Goal: Contribute content: Contribute content

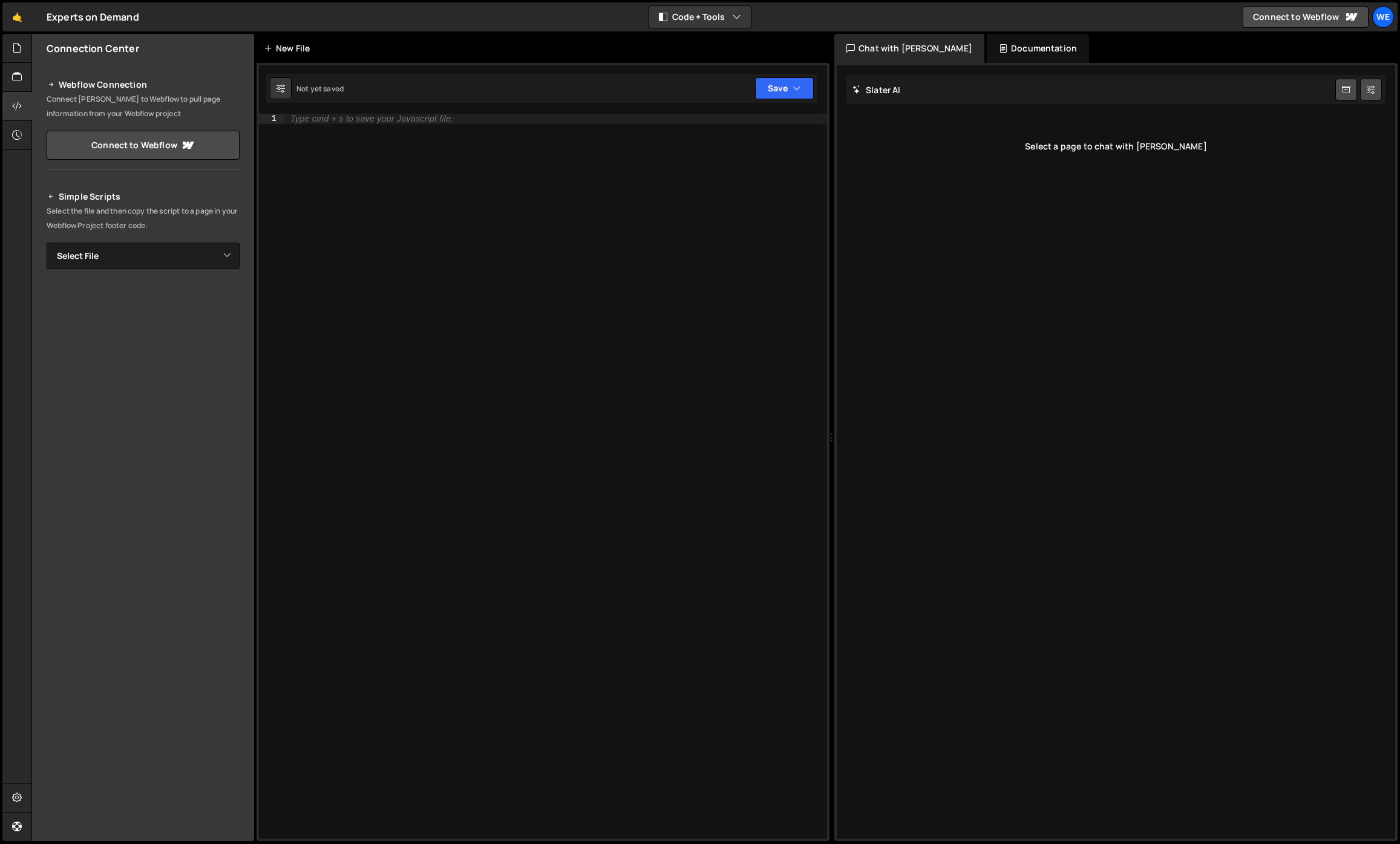
click at [299, 42] on div "New File" at bounding box center [289, 48] width 51 height 12
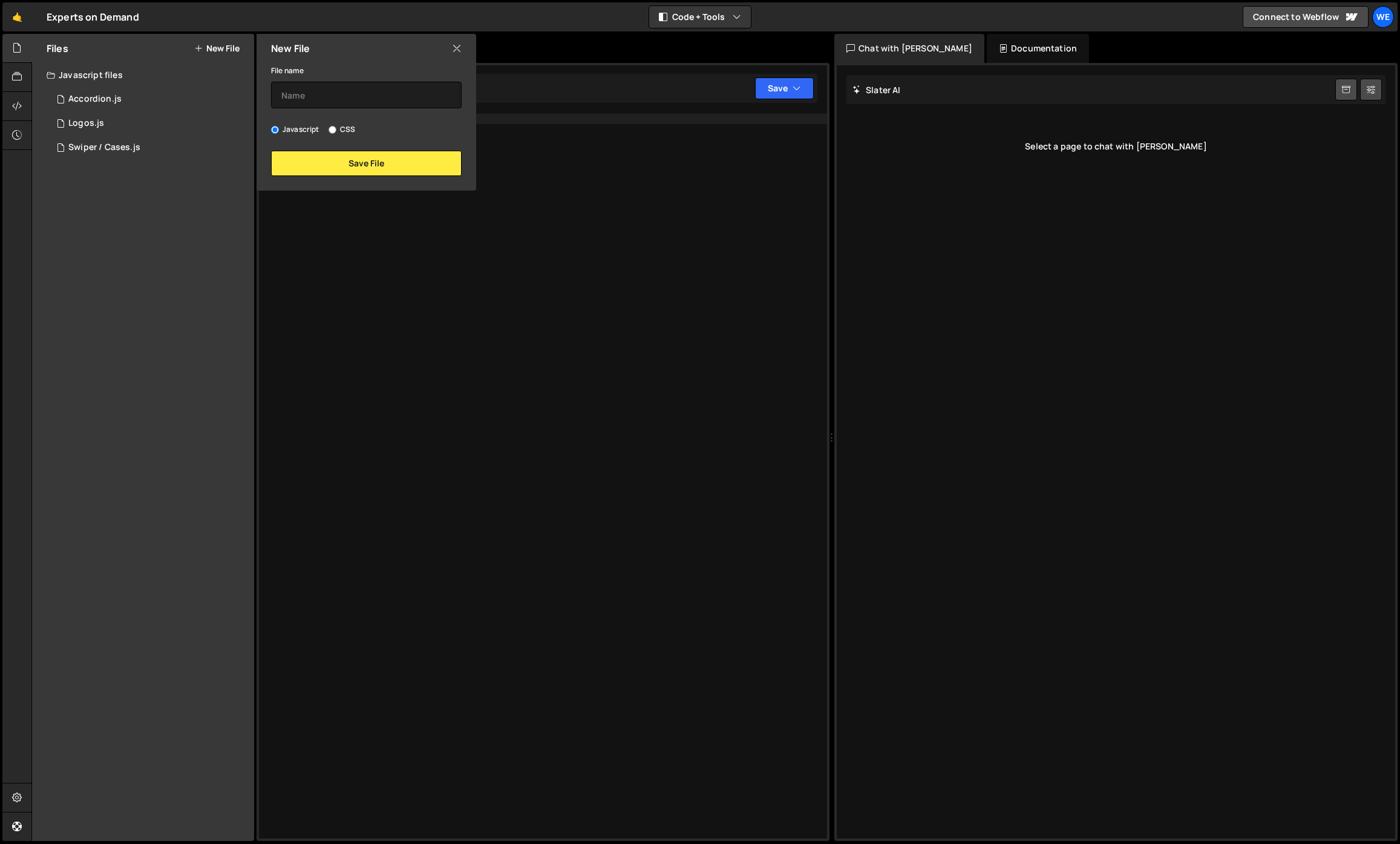
click at [504, 244] on div "Type cmd + s to save your Javascript file." at bounding box center [556, 486] width 543 height 745
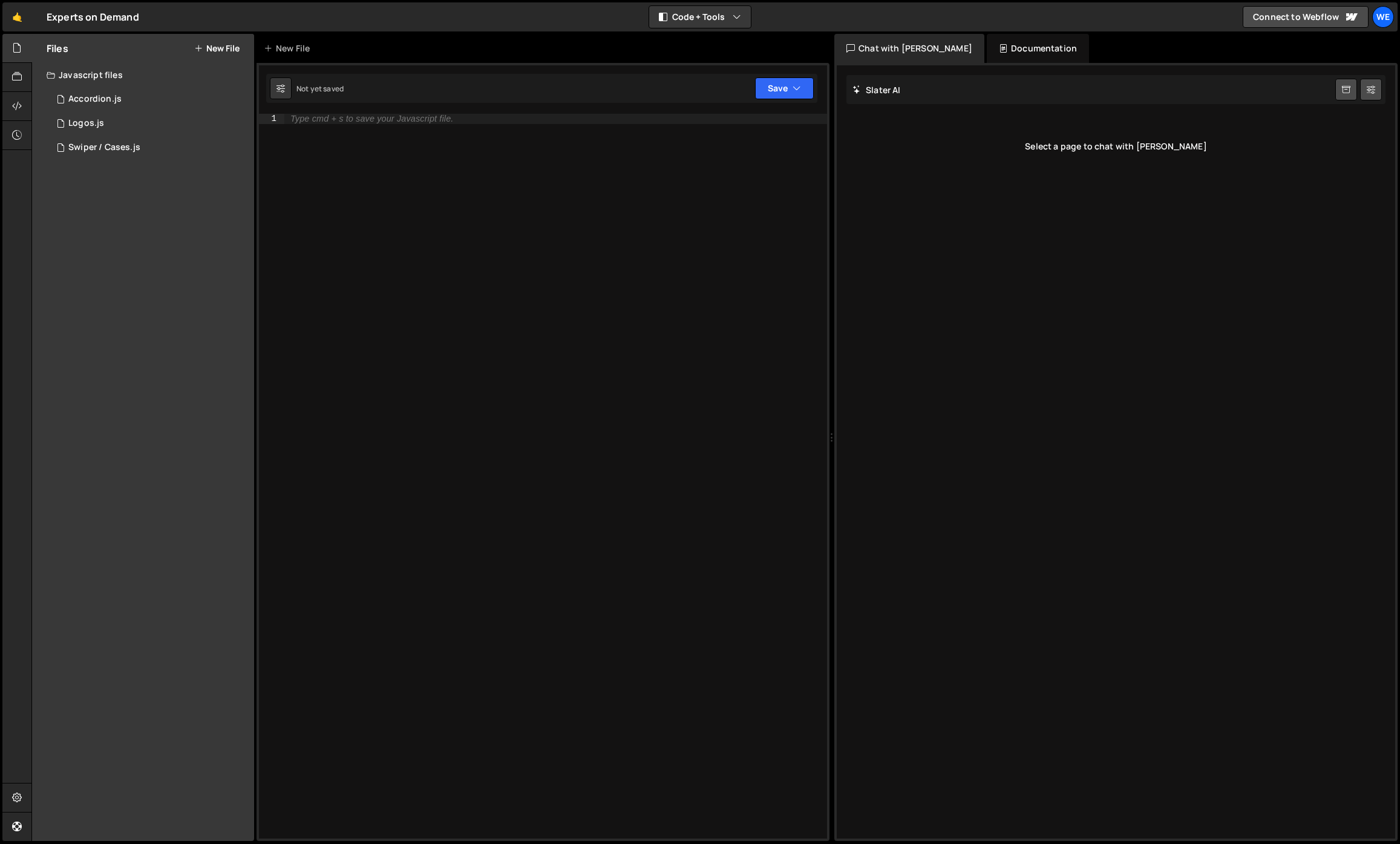
click at [198, 52] on icon at bounding box center [198, 48] width 8 height 9
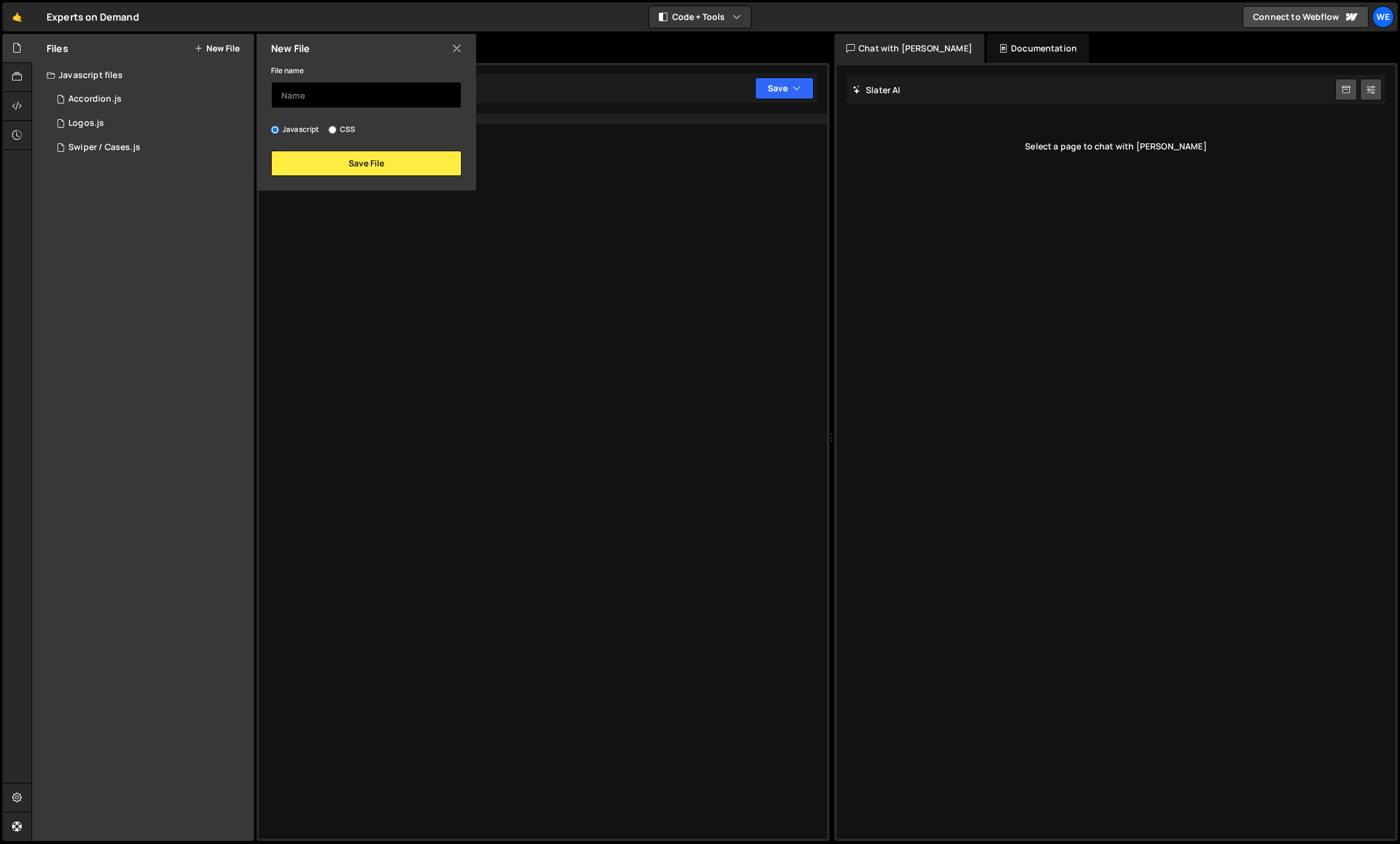
click at [330, 88] on input "text" at bounding box center [367, 94] width 190 height 27
type input "Navbar"
click at [380, 163] on button "Save File" at bounding box center [367, 163] width 190 height 26
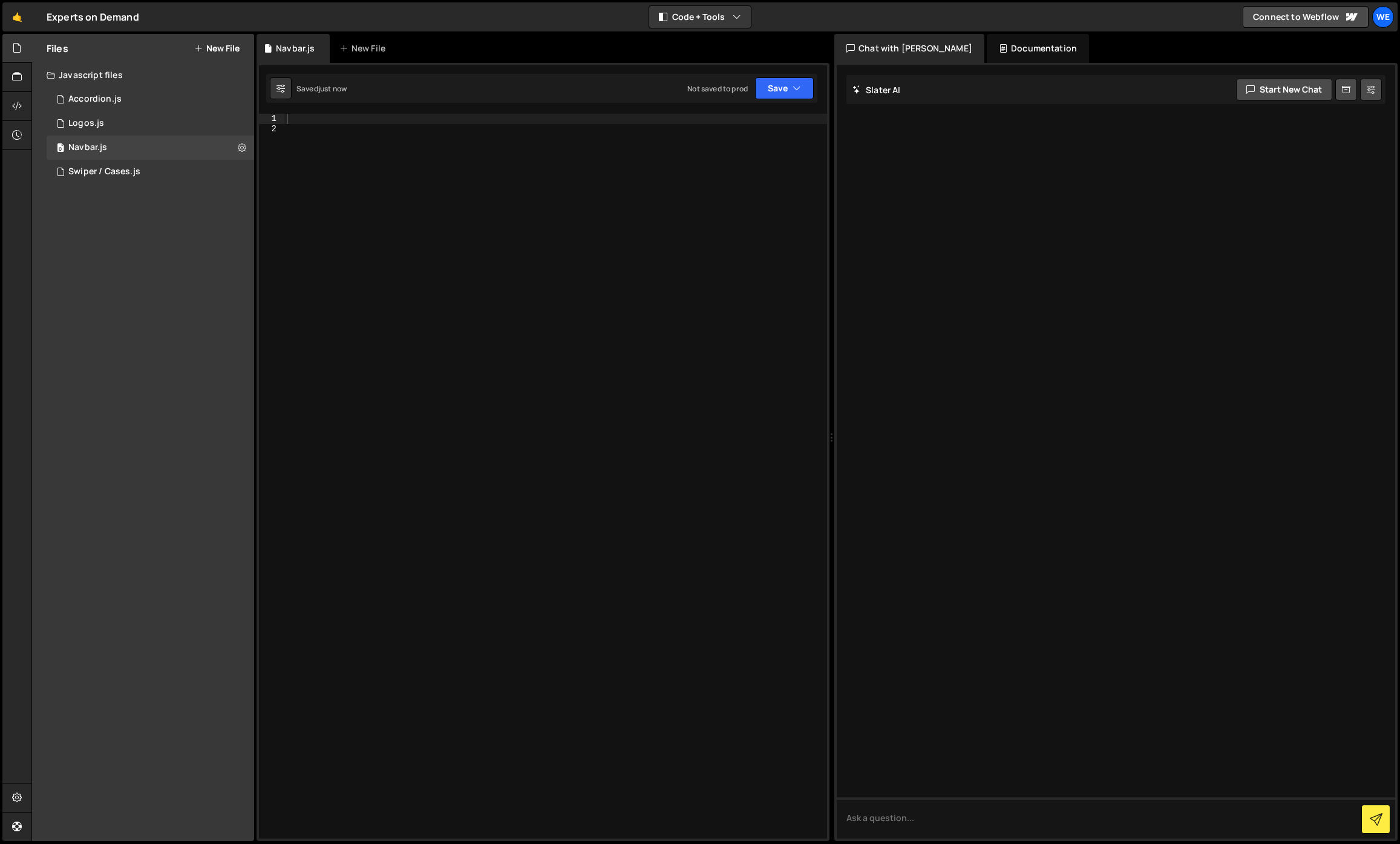
click at [375, 163] on div at bounding box center [556, 486] width 543 height 745
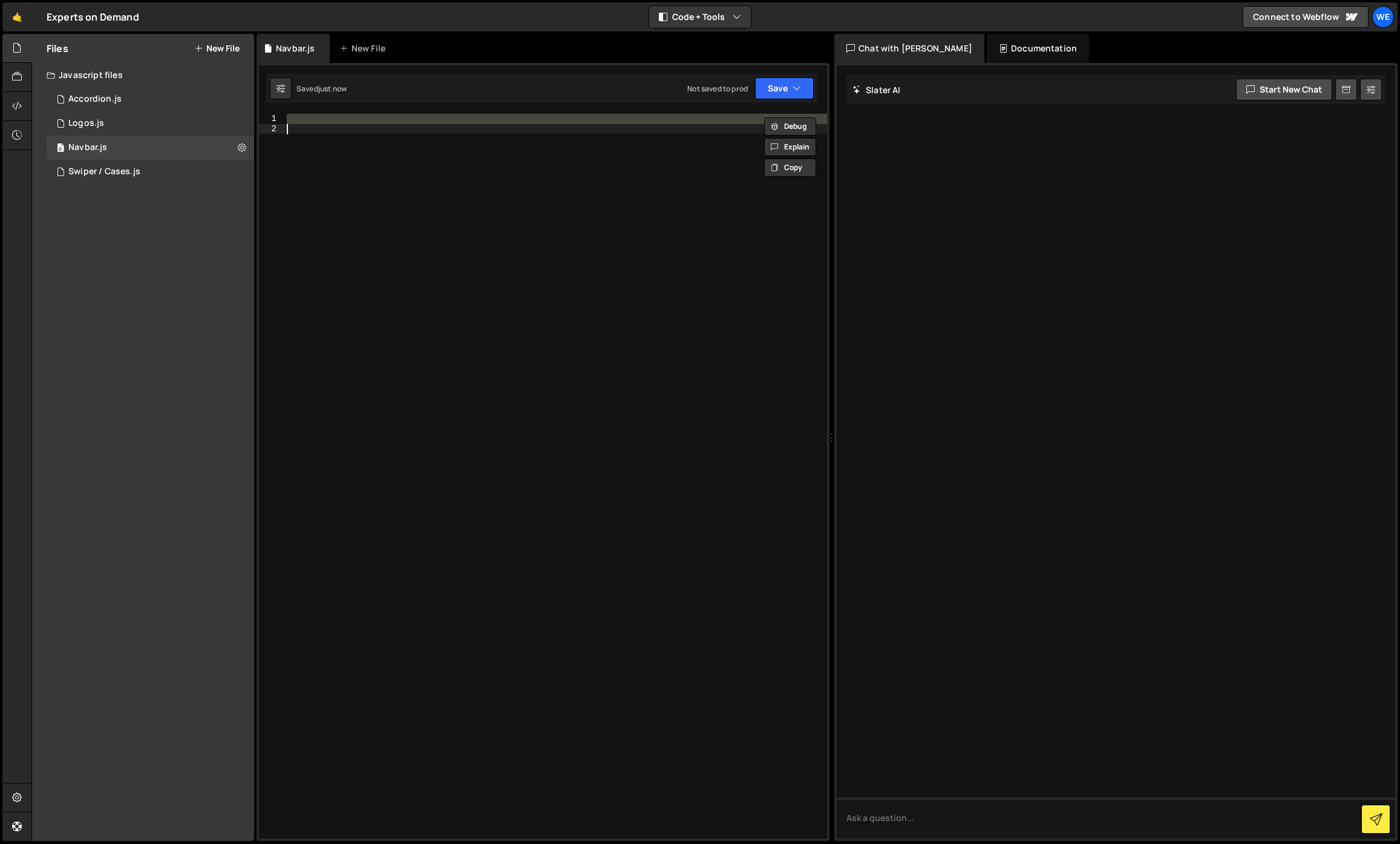
paste textarea "});"
type textarea "});"
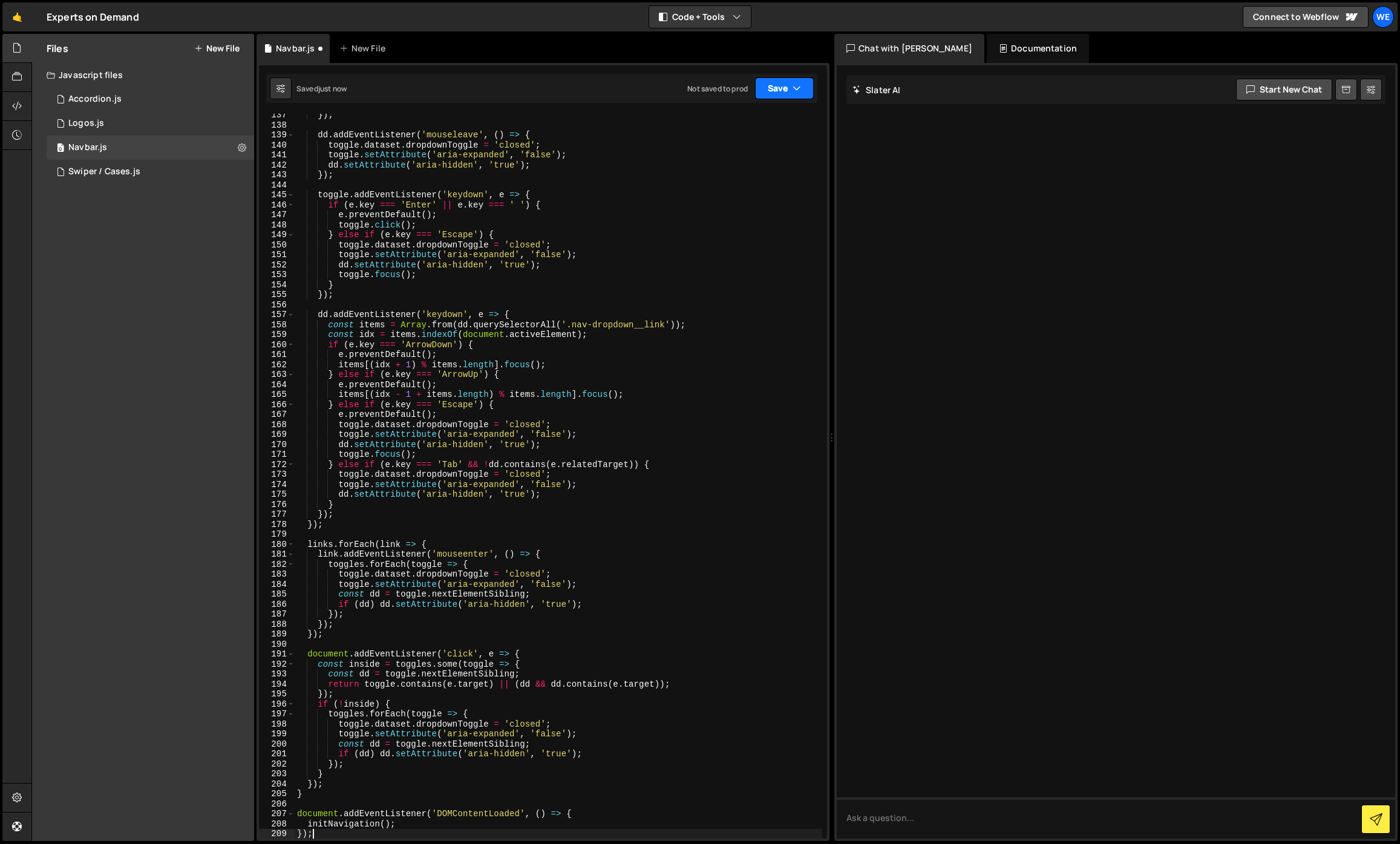
click at [775, 81] on button "Save" at bounding box center [785, 89] width 59 height 22
click at [730, 153] on div "Save to Production S" at bounding box center [743, 157] width 126 height 12
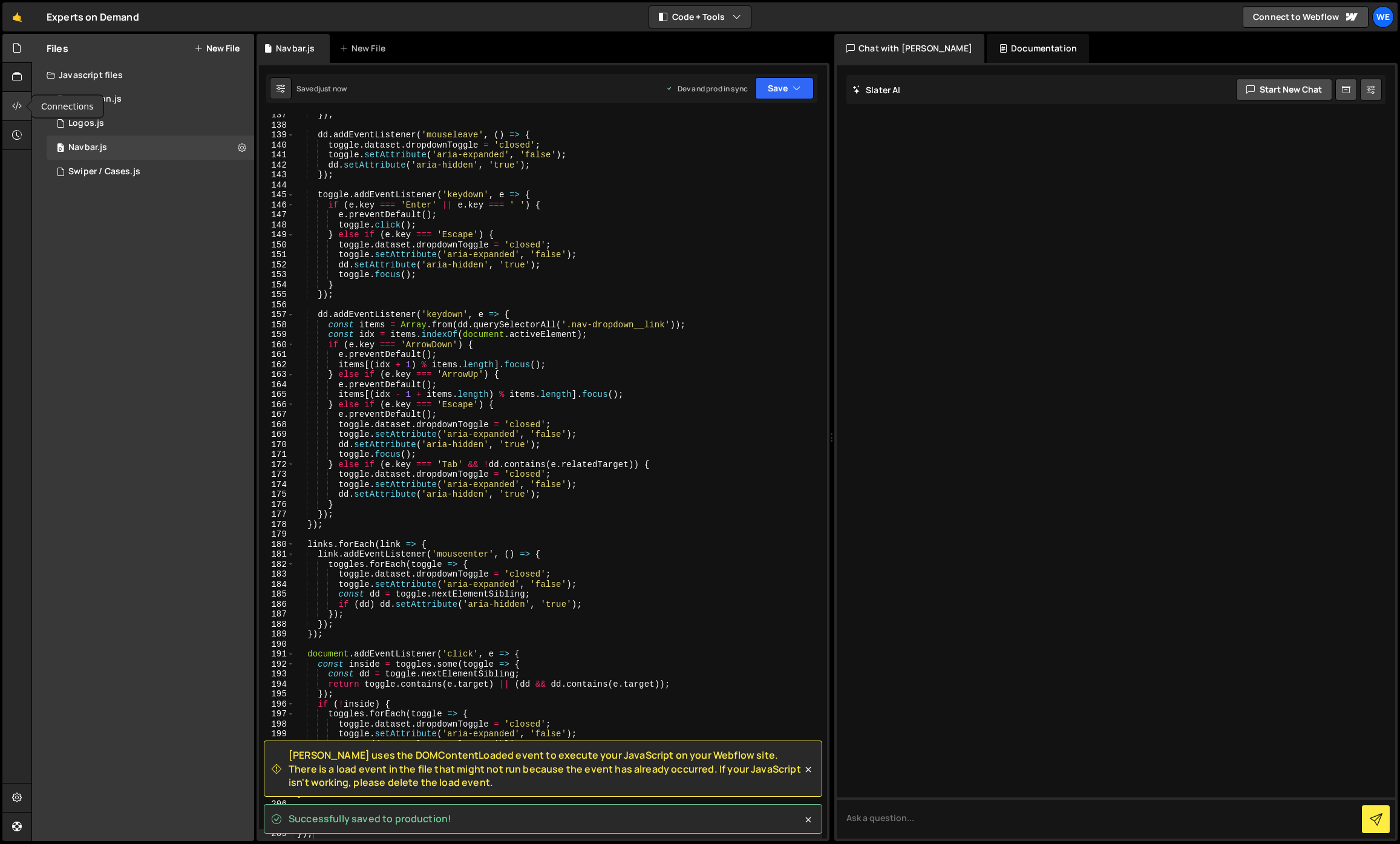
click at [15, 102] on icon at bounding box center [17, 105] width 9 height 13
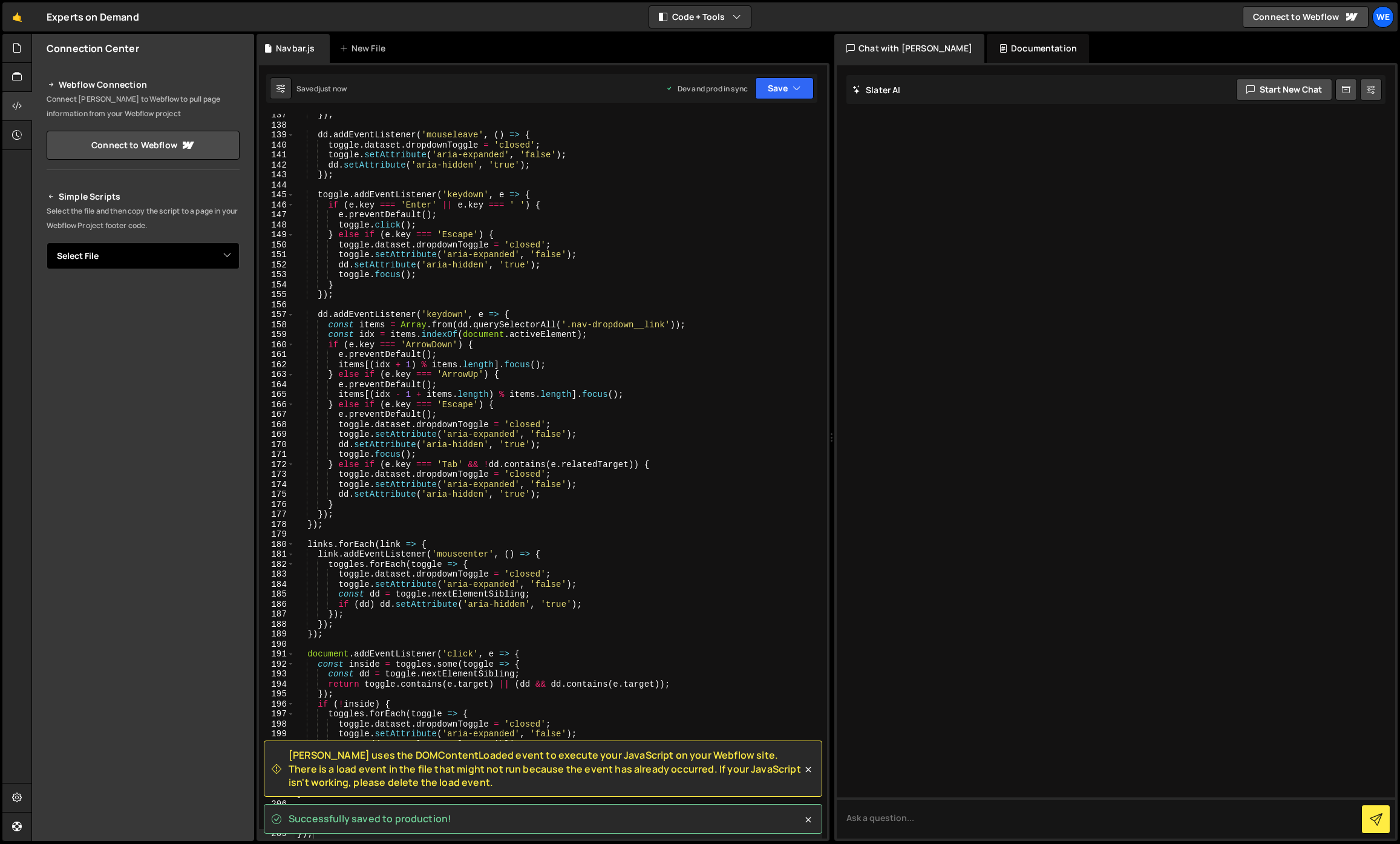
click at [124, 247] on select "Select File Accordion.js Logos.js Swiper / Cases.js Navbar.js" at bounding box center [142, 256] width 193 height 27
select select "45615"
click at [46, 243] on select "Select File Accordion.js Logos.js Swiper / Cases.js Navbar.js" at bounding box center [142, 256] width 193 height 27
click at [229, 293] on button "Button group with nested dropdown" at bounding box center [231, 297] width 17 height 26
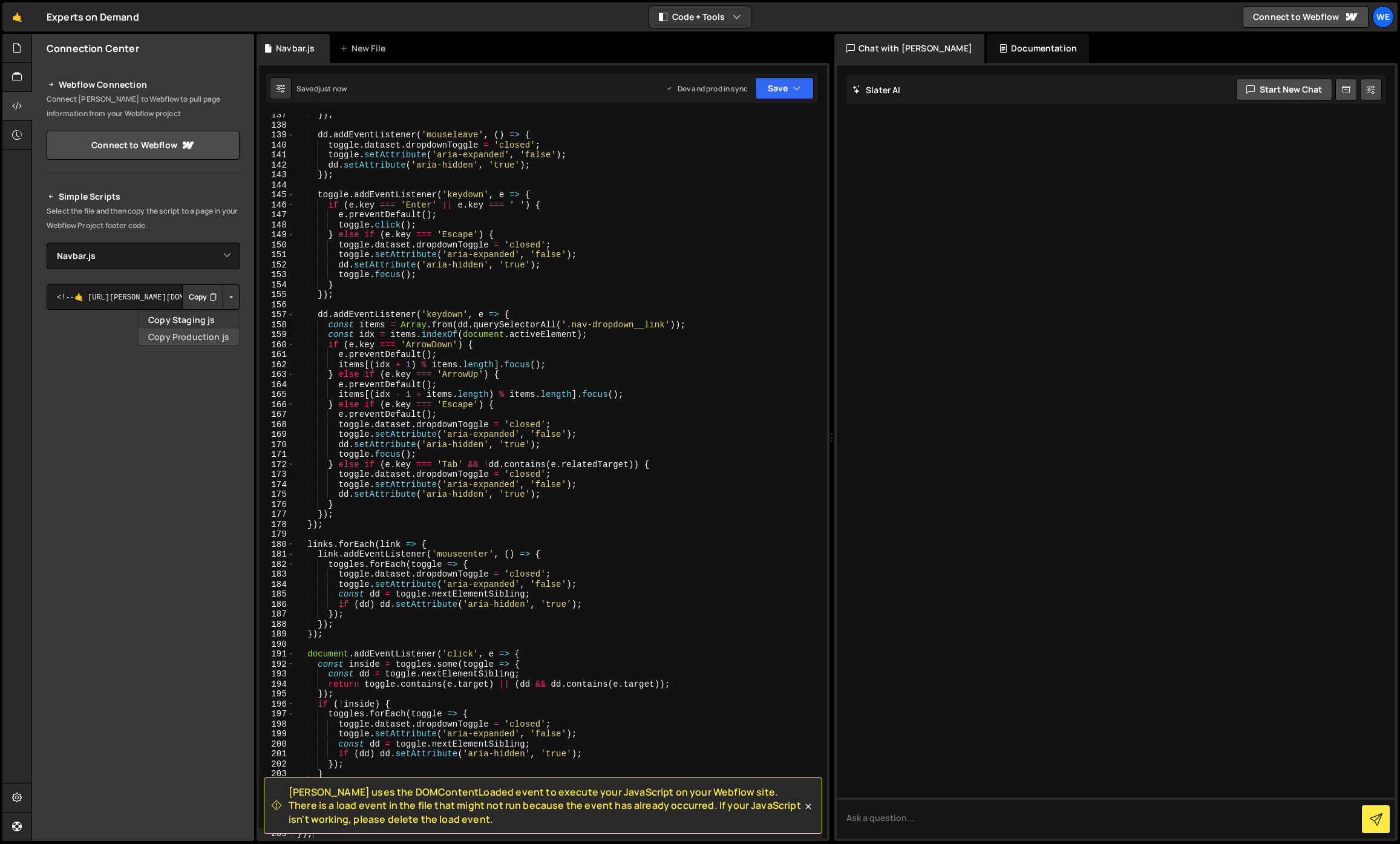
click at [191, 332] on link "Copy Production js" at bounding box center [188, 337] width 101 height 17
